Goal: Information Seeking & Learning: Check status

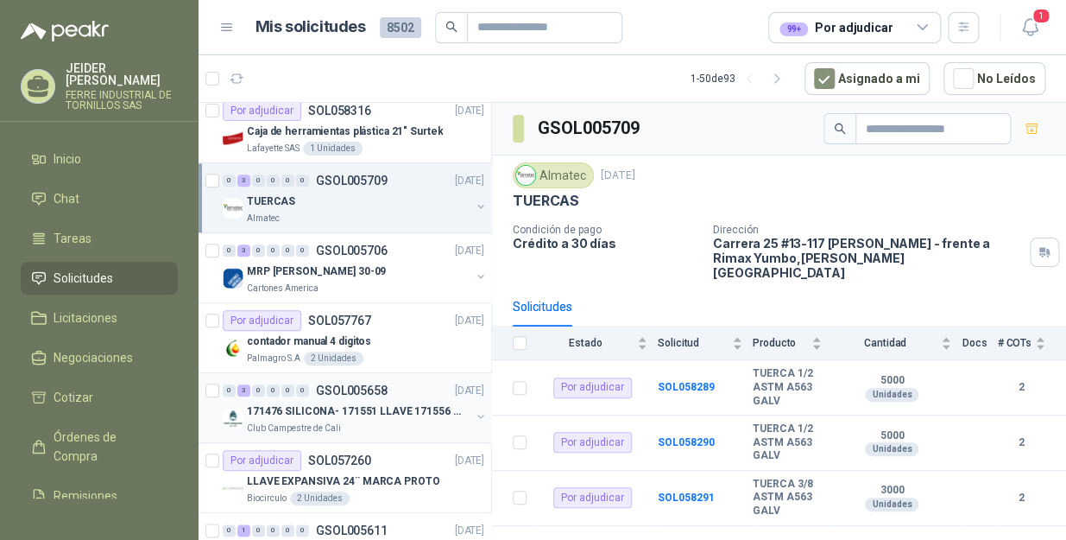
scroll to position [549, 0]
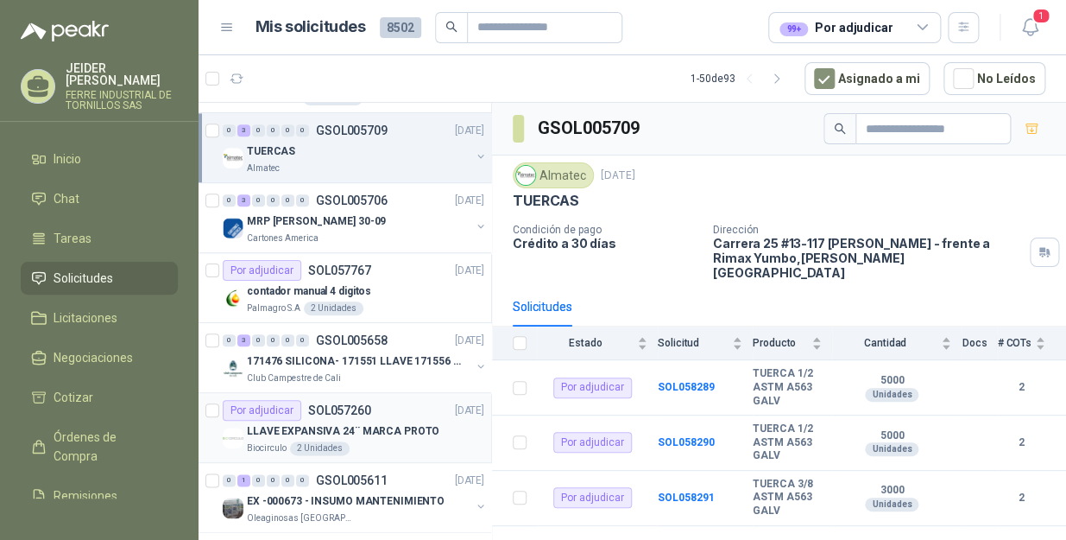
click at [321, 427] on p "LLAVE EXPANSIVA 24¨ MARCA PROTO" at bounding box center [343, 431] width 193 height 16
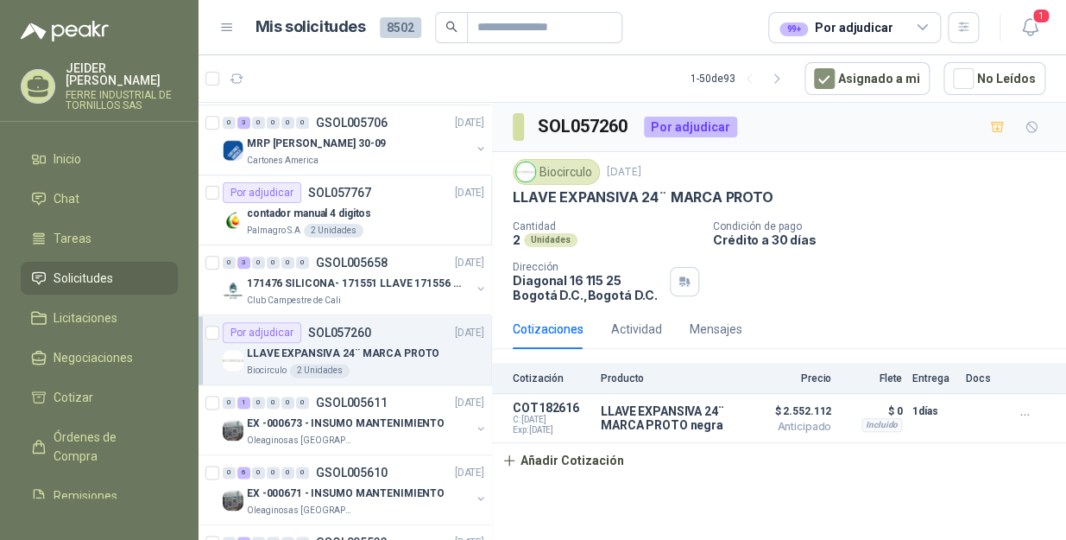
scroll to position [628, 0]
click at [919, 22] on icon at bounding box center [923, 28] width 16 height 16
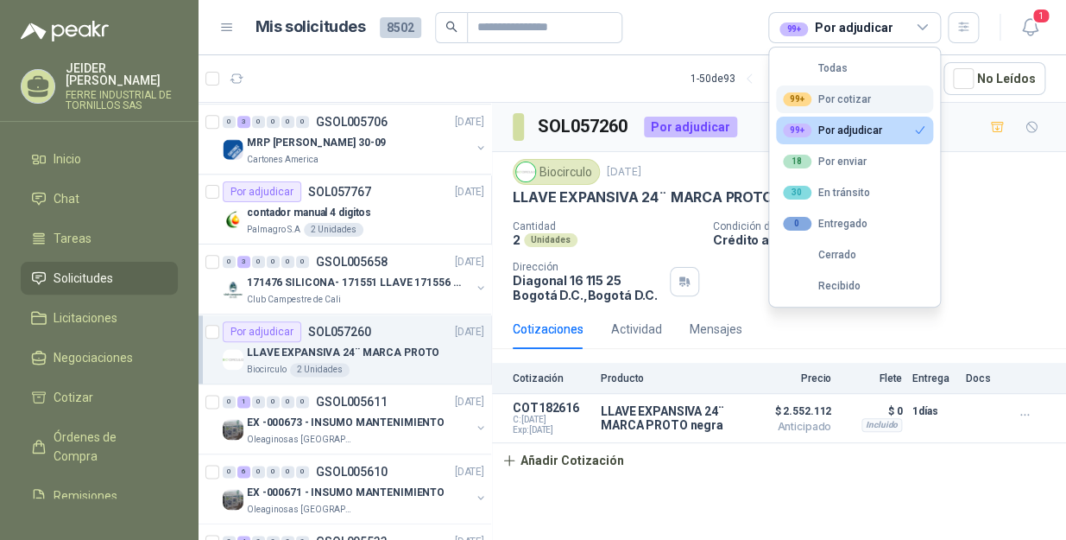
click at [871, 98] on button "99+ Por cotizar" at bounding box center [854, 99] width 157 height 28
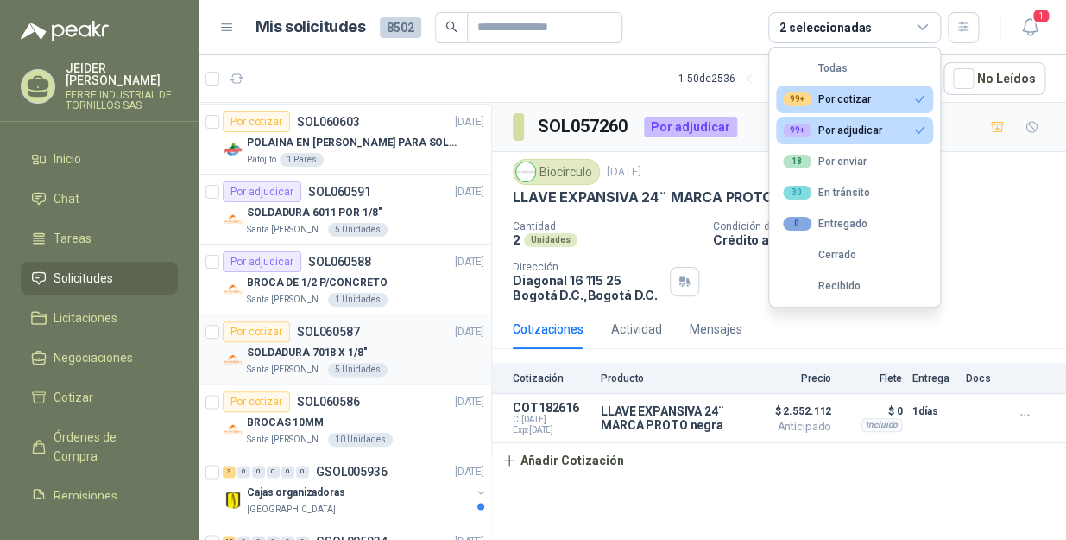
click at [252, 349] on p "SOLDADURA 7018 X 1/8"" at bounding box center [307, 352] width 120 height 16
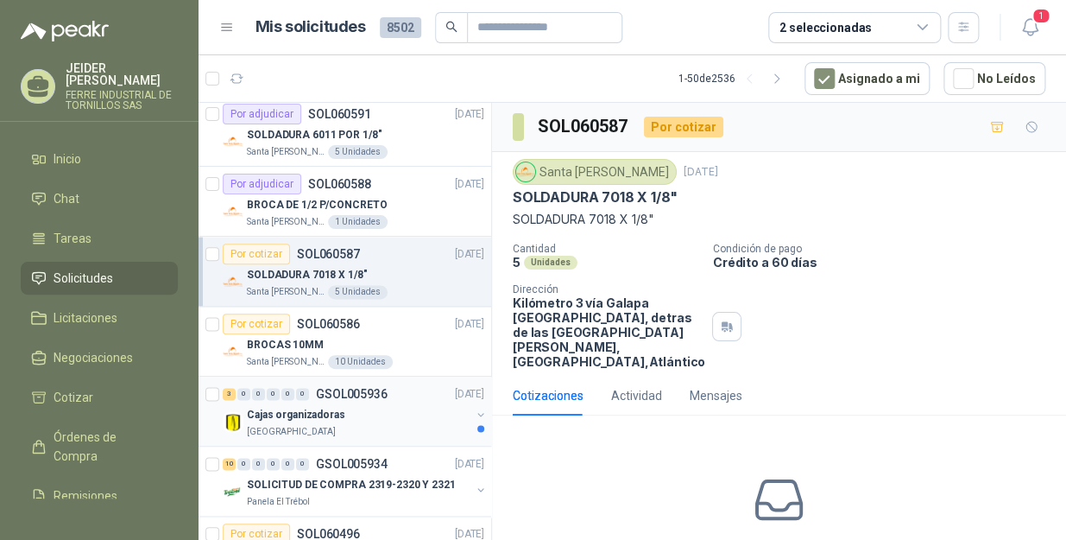
scroll to position [706, 0]
click at [269, 326] on div "Por cotizar" at bounding box center [256, 323] width 67 height 21
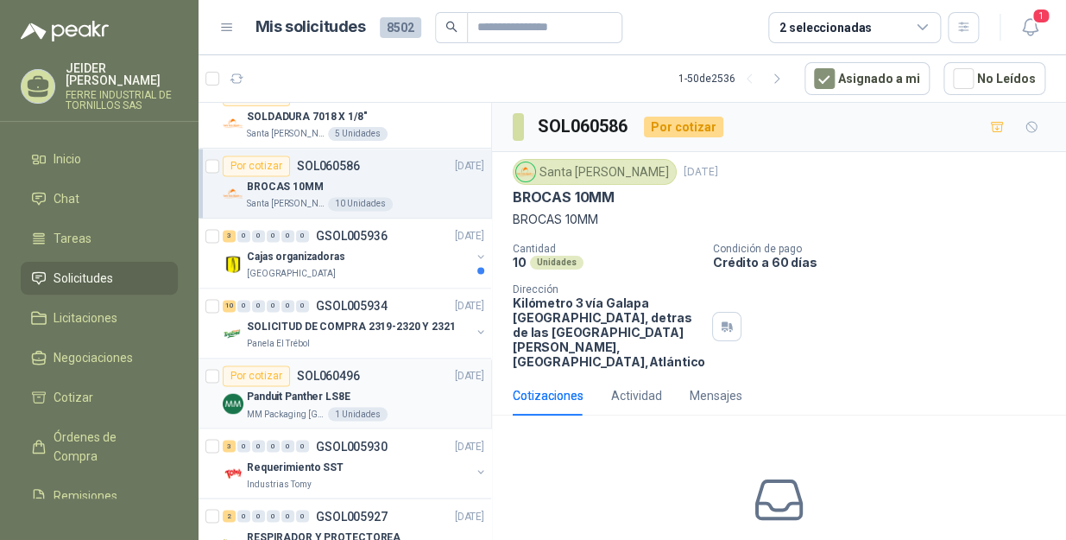
scroll to position [941, 0]
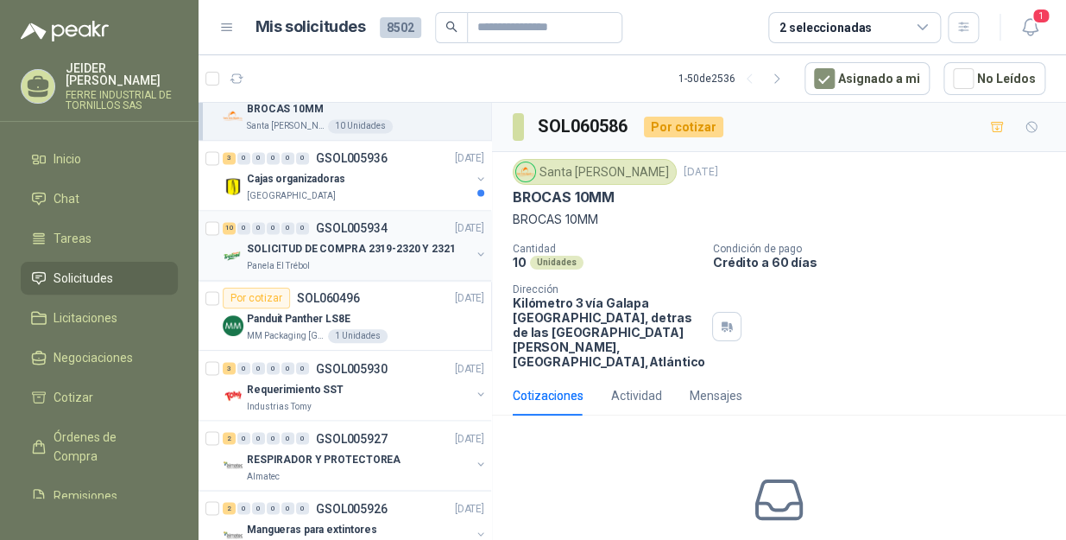
click at [307, 248] on p "SOLICITUD DE COMPRA 2319-2320 Y 2321" at bounding box center [351, 249] width 209 height 16
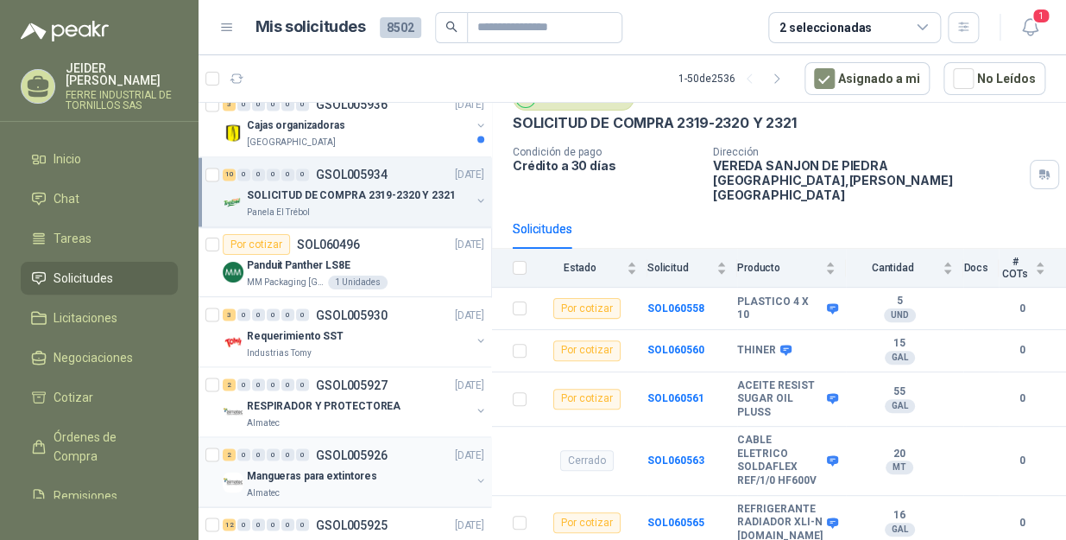
scroll to position [1020, 0]
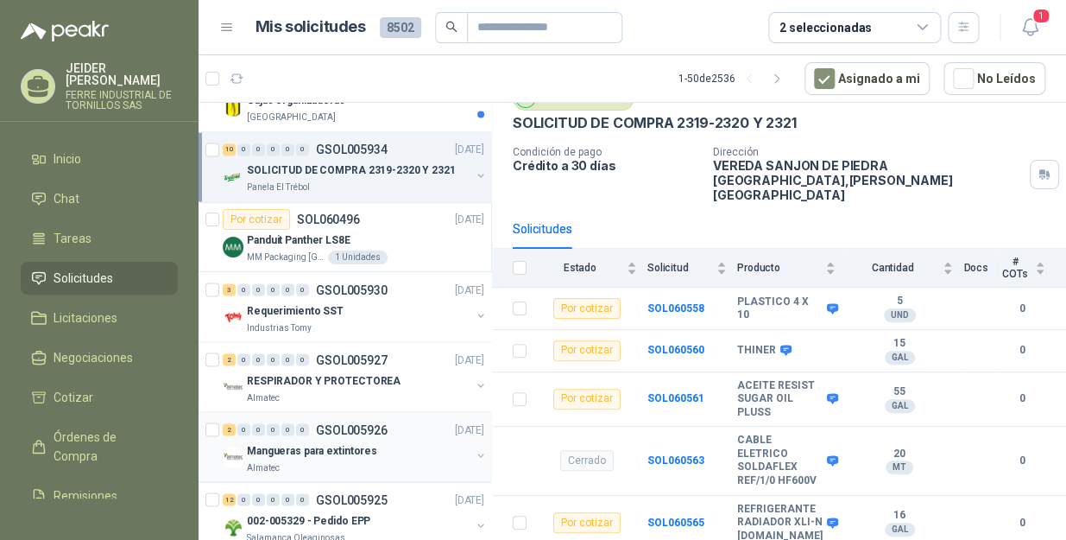
click at [300, 442] on p "Mangueras para extintores" at bounding box center [312, 450] width 130 height 16
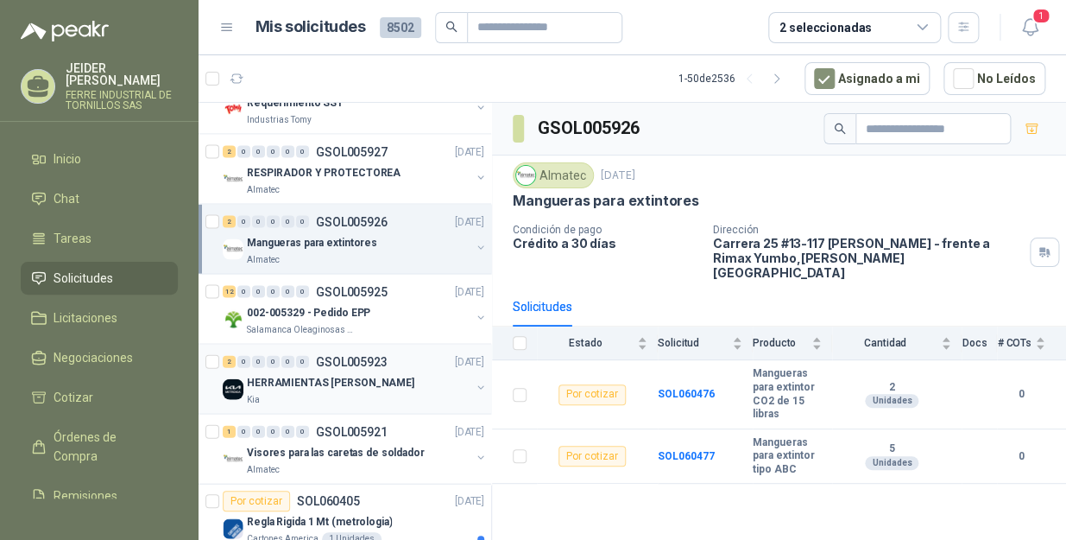
scroll to position [1255, 0]
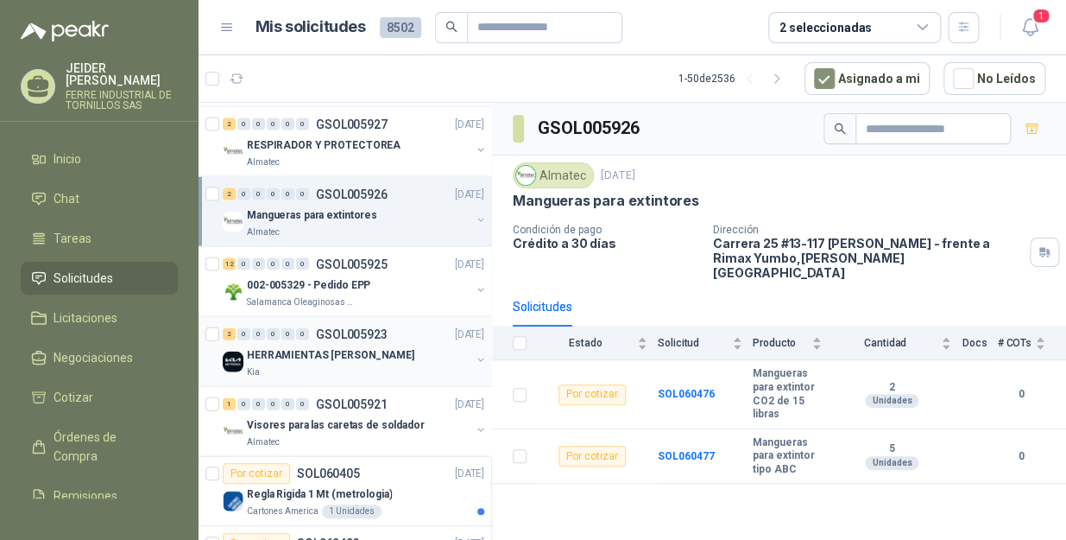
click at [233, 365] on img at bounding box center [233, 361] width 21 height 21
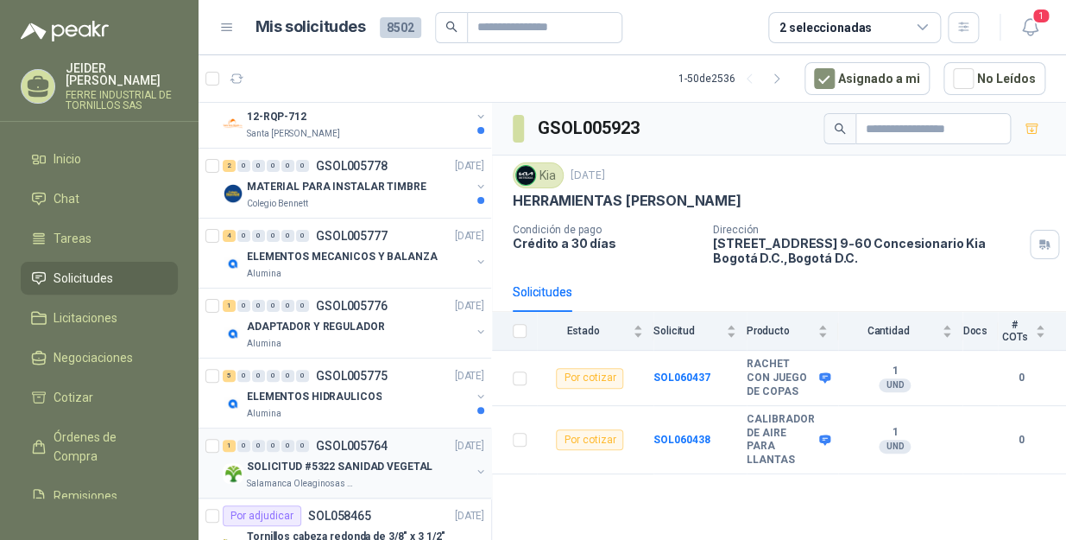
scroll to position [2433, 0]
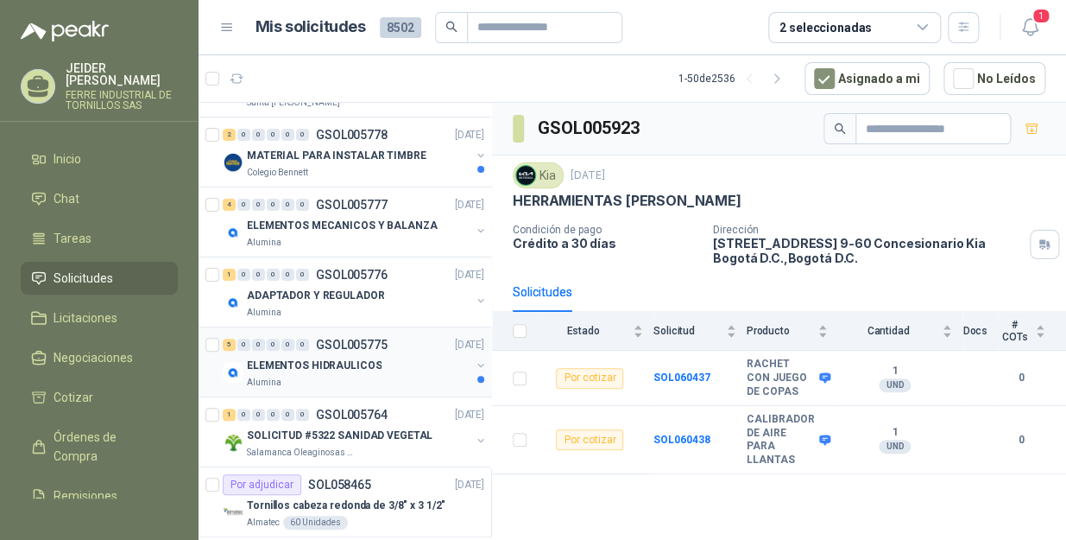
click at [369, 379] on div "Alumina" at bounding box center [359, 383] width 224 height 14
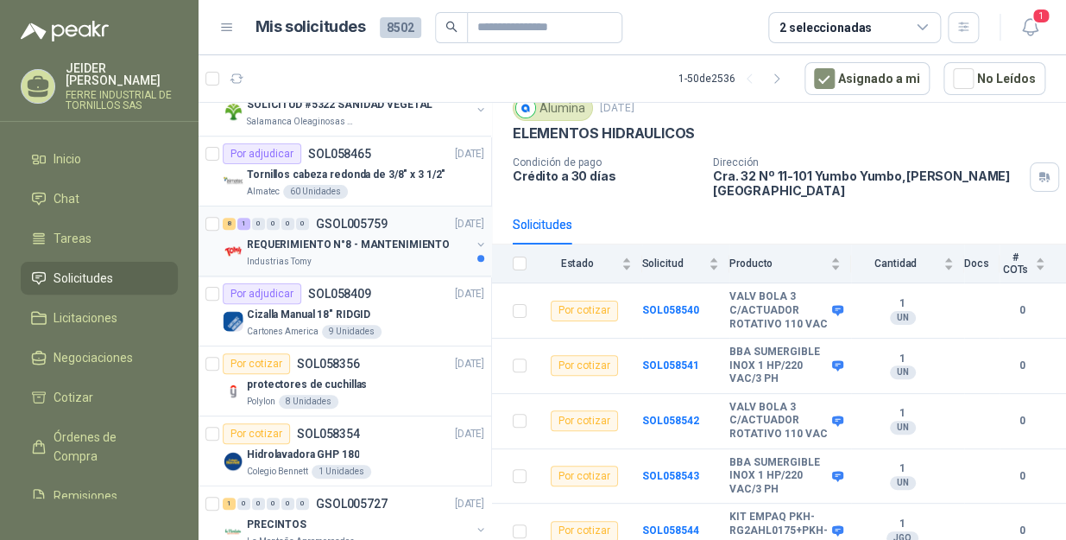
scroll to position [2825, 0]
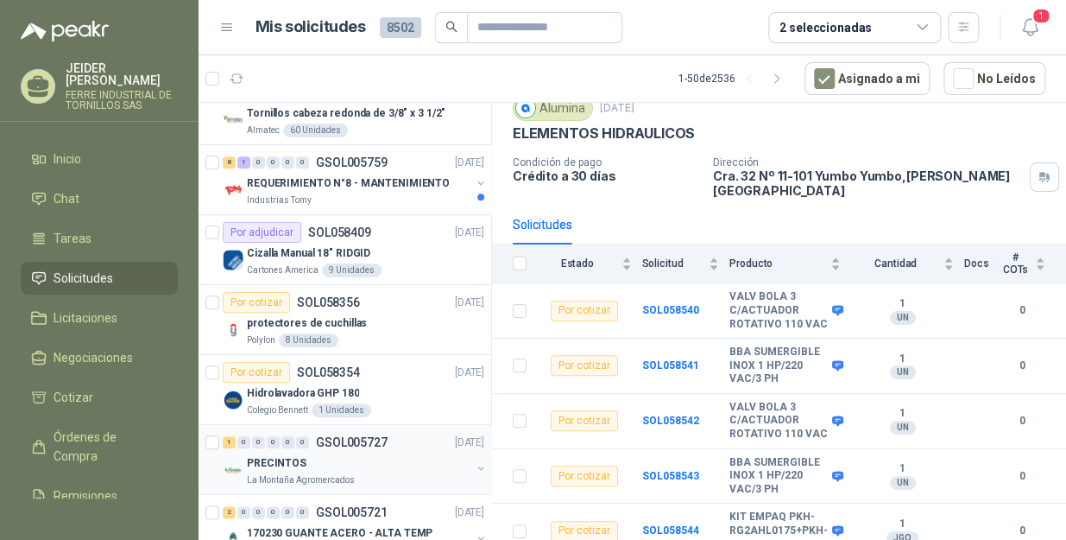
click at [363, 457] on div "PRECINTOS" at bounding box center [359, 462] width 224 height 21
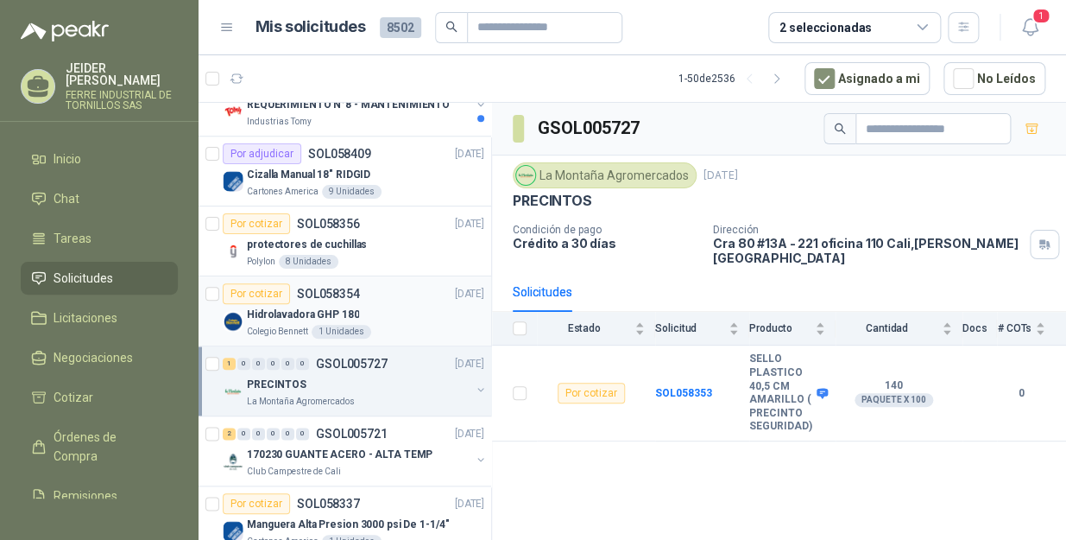
scroll to position [2982, 0]
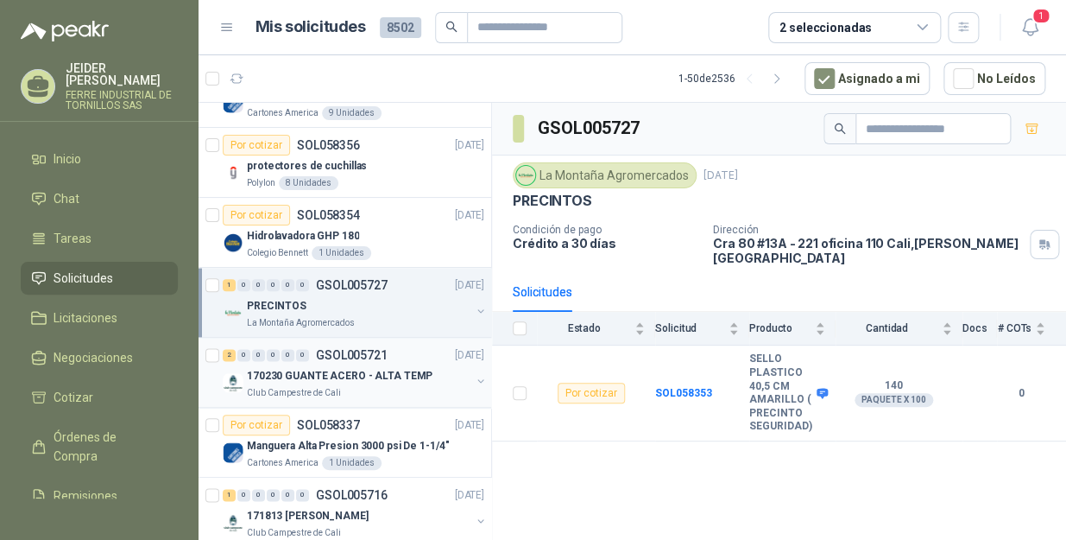
click at [278, 375] on p "170230 GUANTE ACERO - ALTA TEMP" at bounding box center [340, 376] width 186 height 16
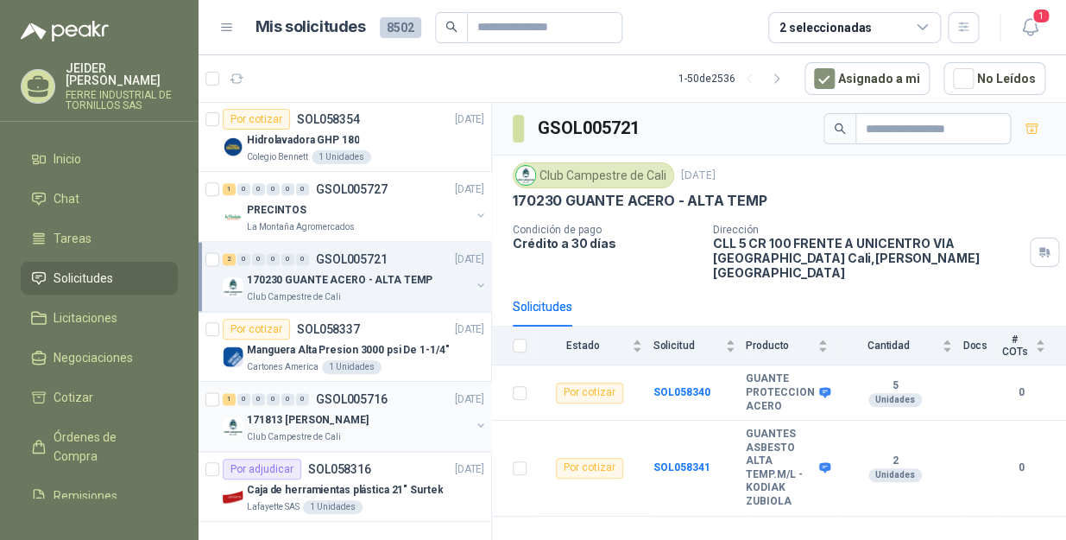
scroll to position [3085, 0]
click at [301, 482] on p "Caja de herramientas plástica 21" Surtek" at bounding box center [345, 490] width 196 height 16
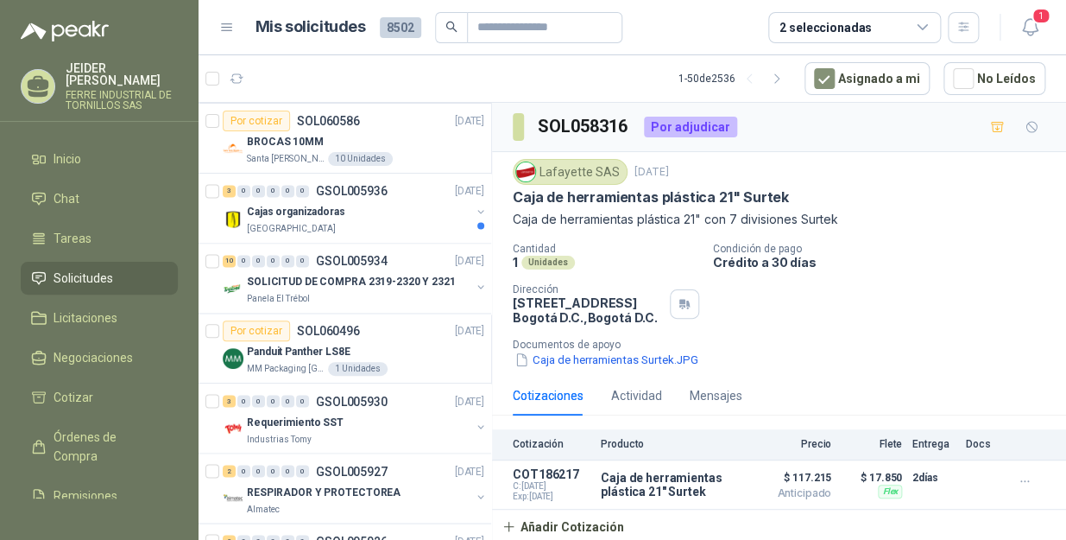
scroll to position [809, 0]
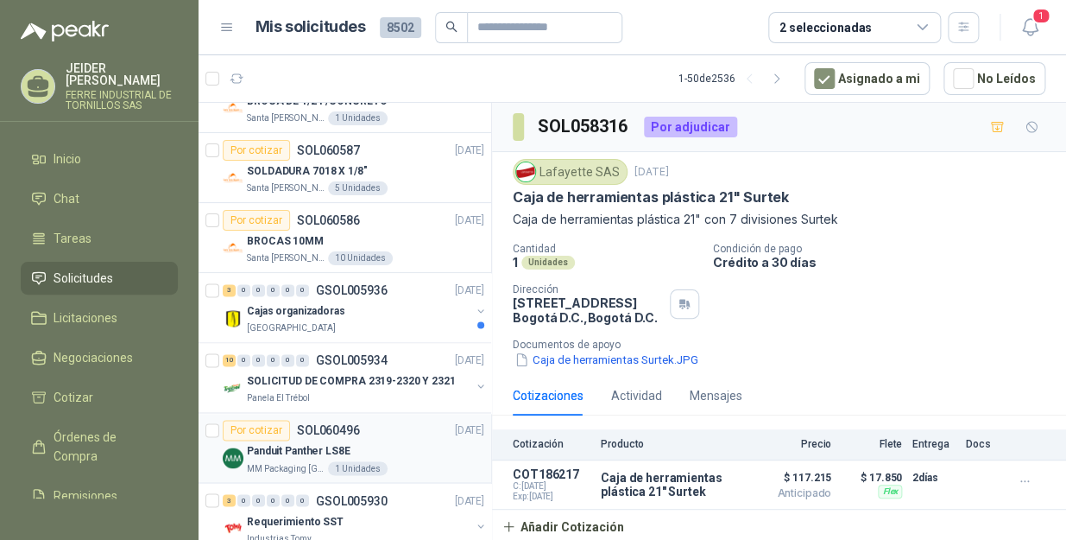
click at [425, 471] on div "MM Packaging [GEOGRAPHIC_DATA] 1 Unidades" at bounding box center [365, 468] width 237 height 14
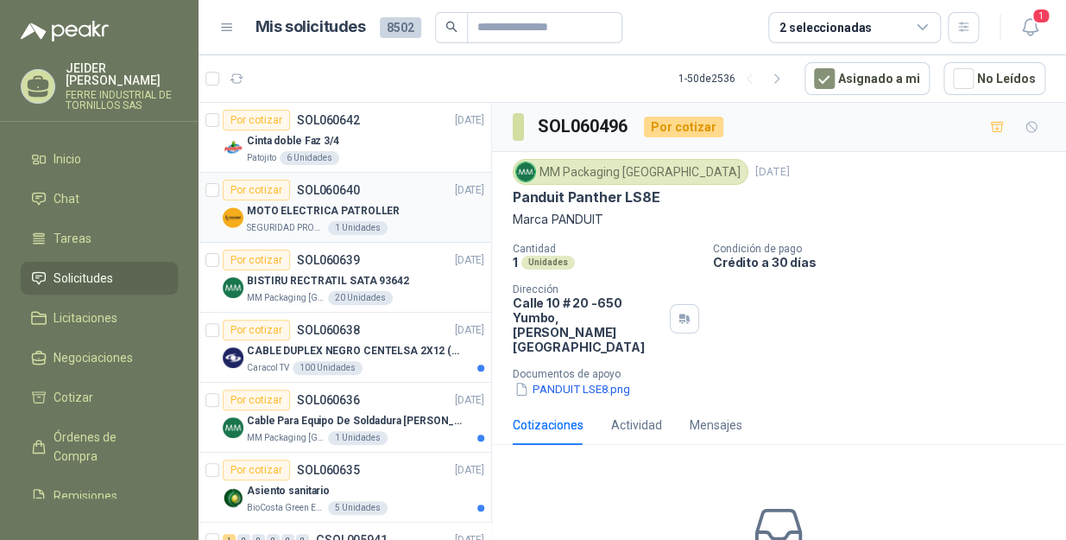
click at [267, 205] on p "MOTO ELECTRICA PATROLLER" at bounding box center [323, 211] width 153 height 16
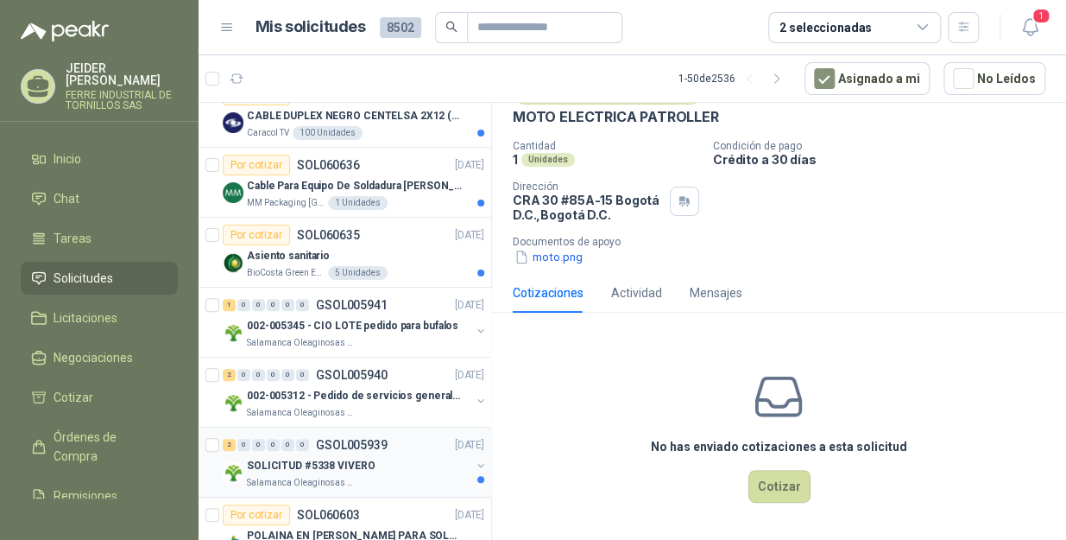
scroll to position [392, 0]
